Goal: Task Accomplishment & Management: Use online tool/utility

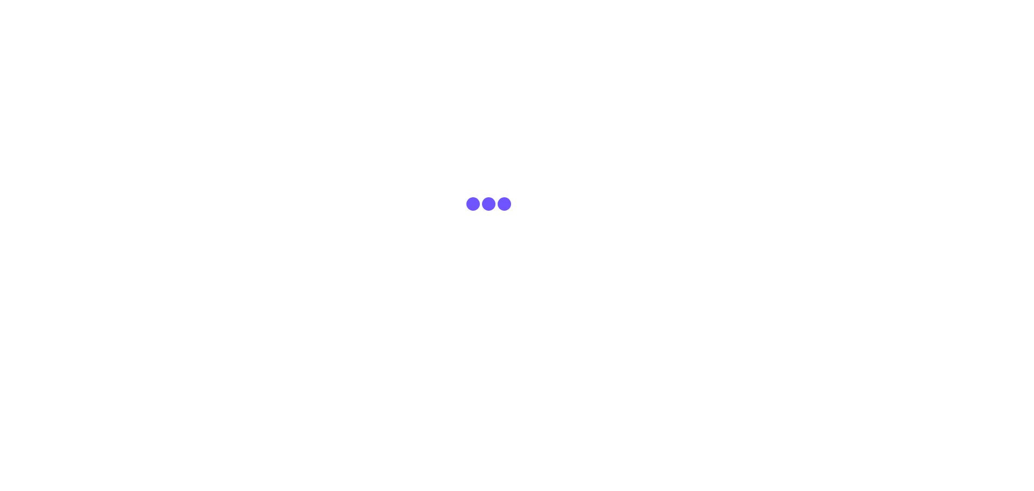
drag, startPoint x: 0, startPoint y: 0, endPoint x: 398, endPoint y: 306, distance: 502.4
click at [398, 38] on html at bounding box center [517, 19] width 1034 height 38
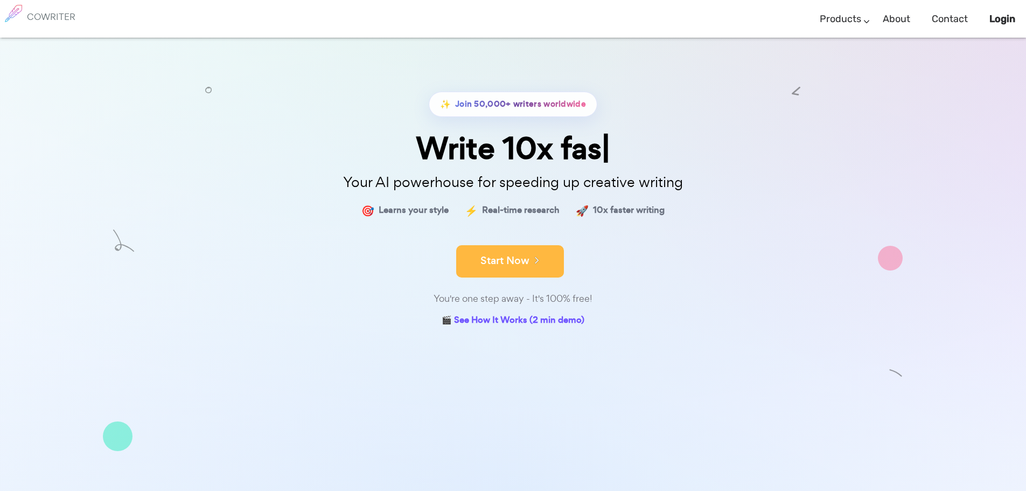
click at [483, 266] on button "Start Now" at bounding box center [510, 261] width 108 height 32
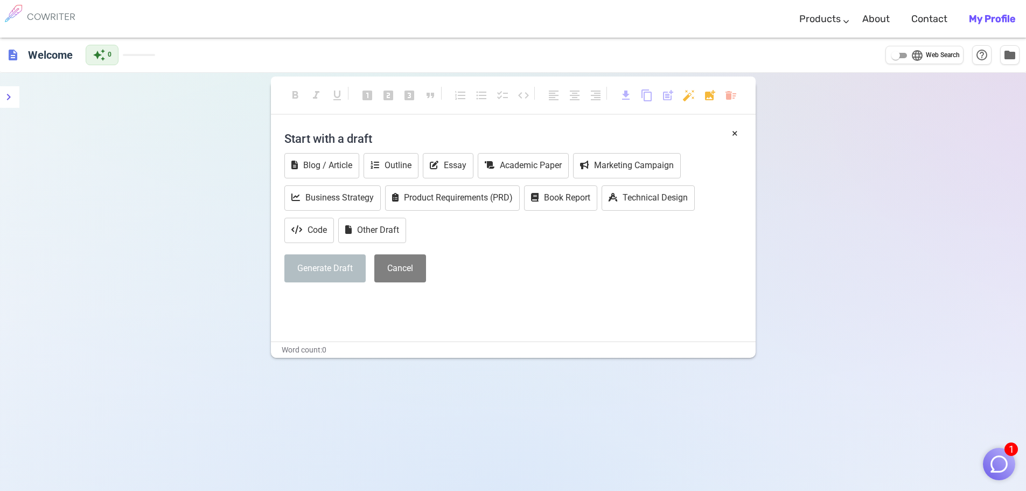
click at [450, 297] on p "﻿" at bounding box center [513, 302] width 458 height 16
